Goal: Find contact information: Find contact information

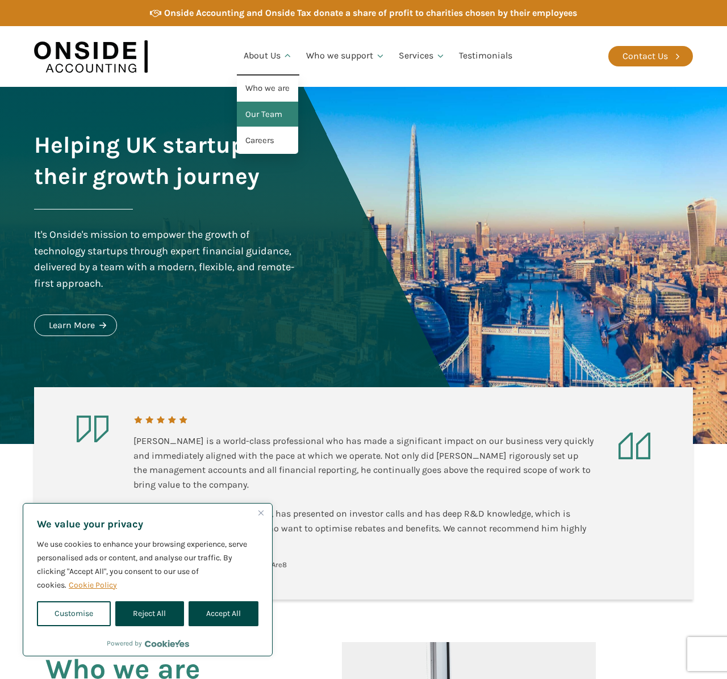
click at [271, 120] on link "Our Team" at bounding box center [267, 115] width 61 height 26
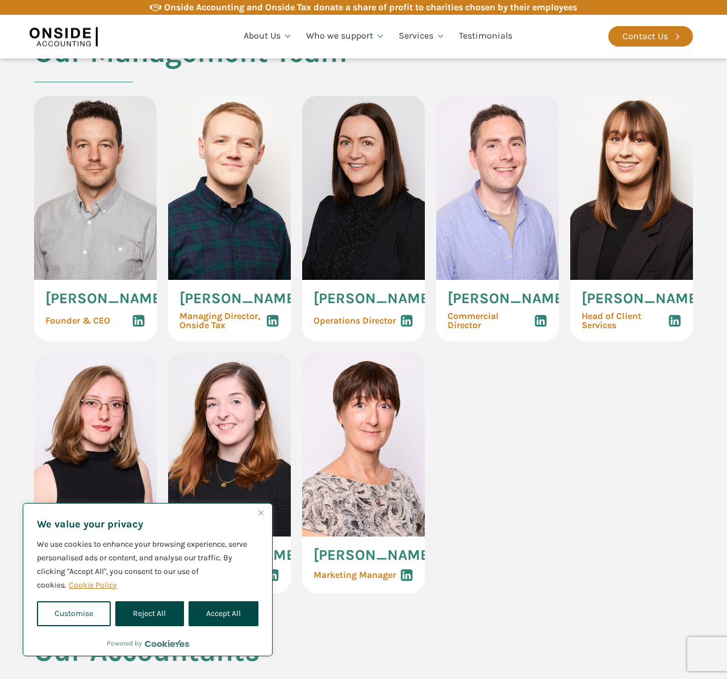
scroll to position [552, 0]
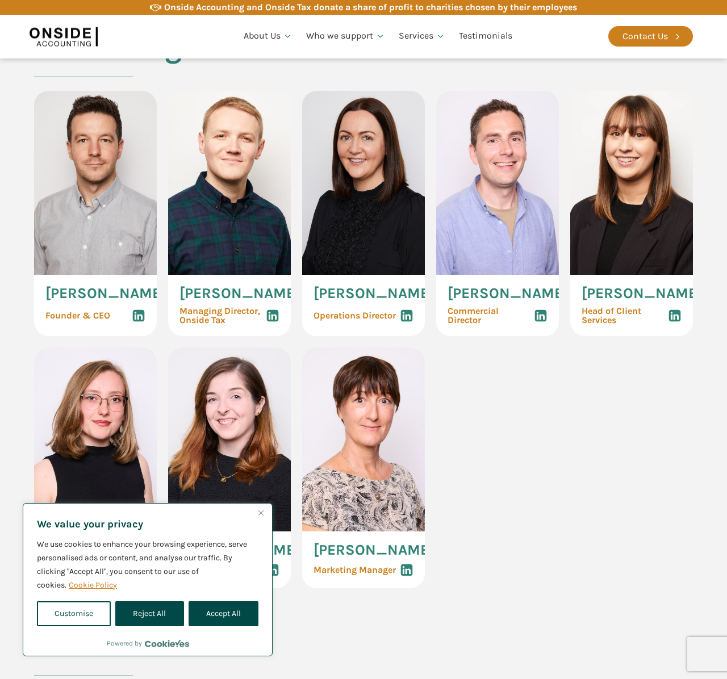
click at [459, 145] on img at bounding box center [497, 183] width 123 height 184
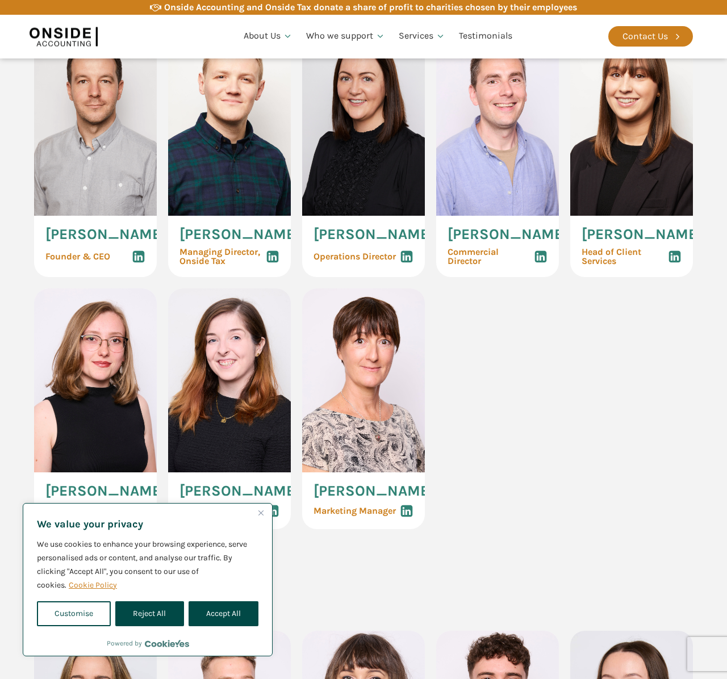
scroll to position [698, 0]
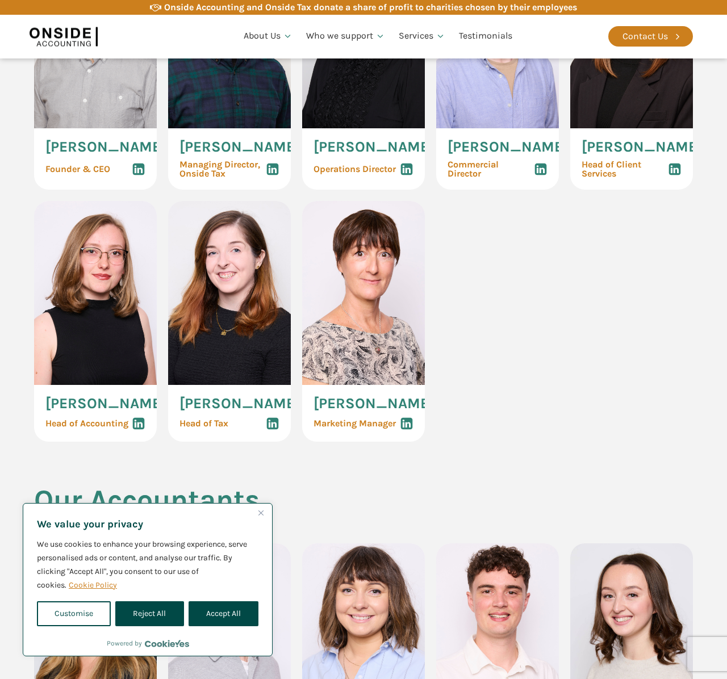
click at [244, 608] on button "Accept All" at bounding box center [223, 613] width 70 height 25
checkbox input "true"
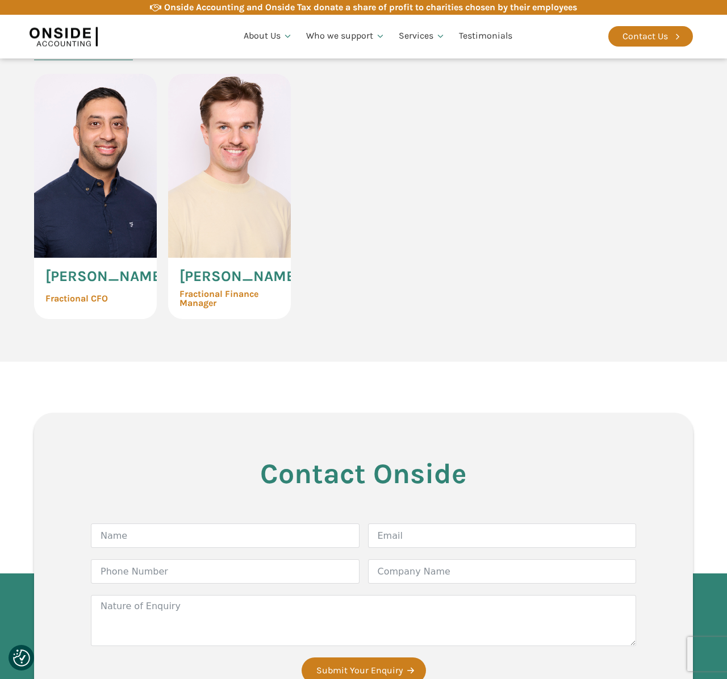
scroll to position [2626, 0]
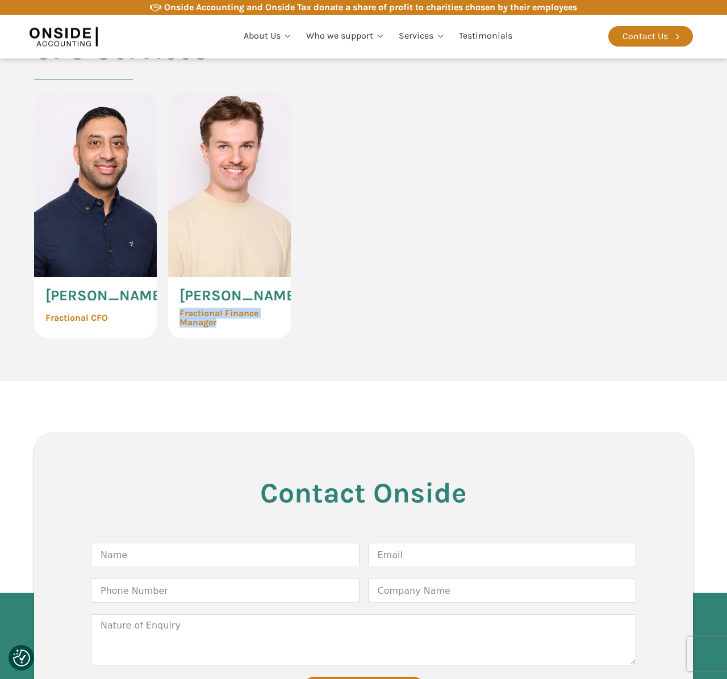
drag, startPoint x: 222, startPoint y: 435, endPoint x: 180, endPoint y: 429, distance: 42.6
click at [180, 327] on span "Fractional Finance Manager" at bounding box center [229, 318] width 100 height 18
copy span "Fractional Finance Manager"
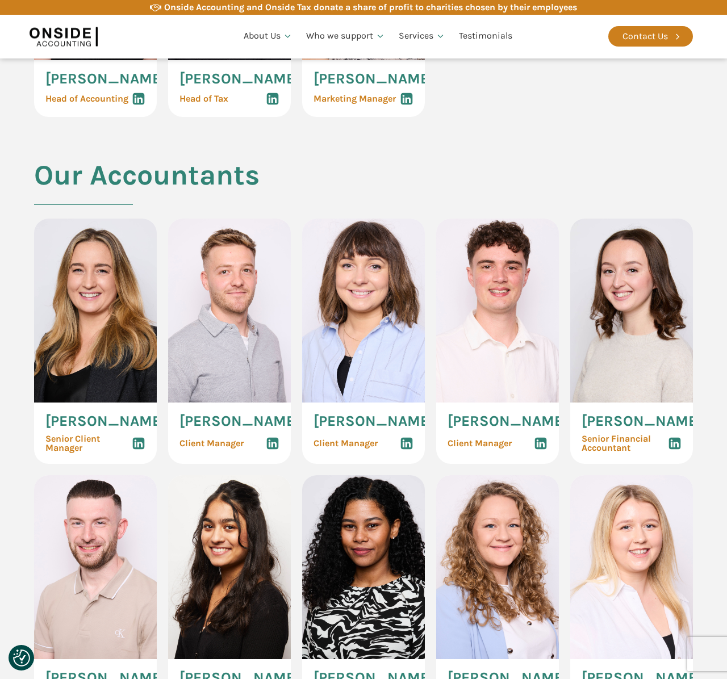
scroll to position [1019, 0]
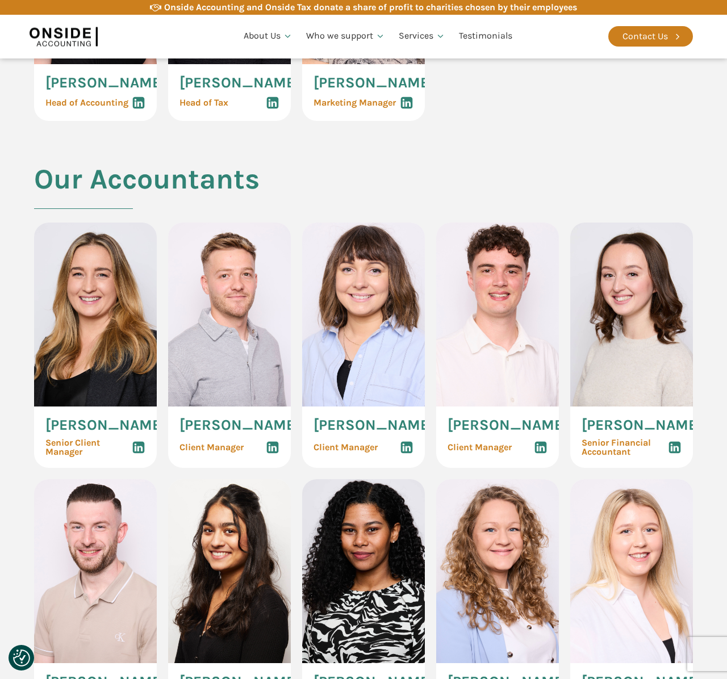
drag, startPoint x: 261, startPoint y: 468, endPoint x: 179, endPoint y: 447, distance: 83.7
click at [179, 433] on span "[PERSON_NAME]" at bounding box center [239, 425] width 120 height 15
click at [272, 454] on icon at bounding box center [273, 447] width 14 height 14
